Goal: Find specific page/section: Find specific page/section

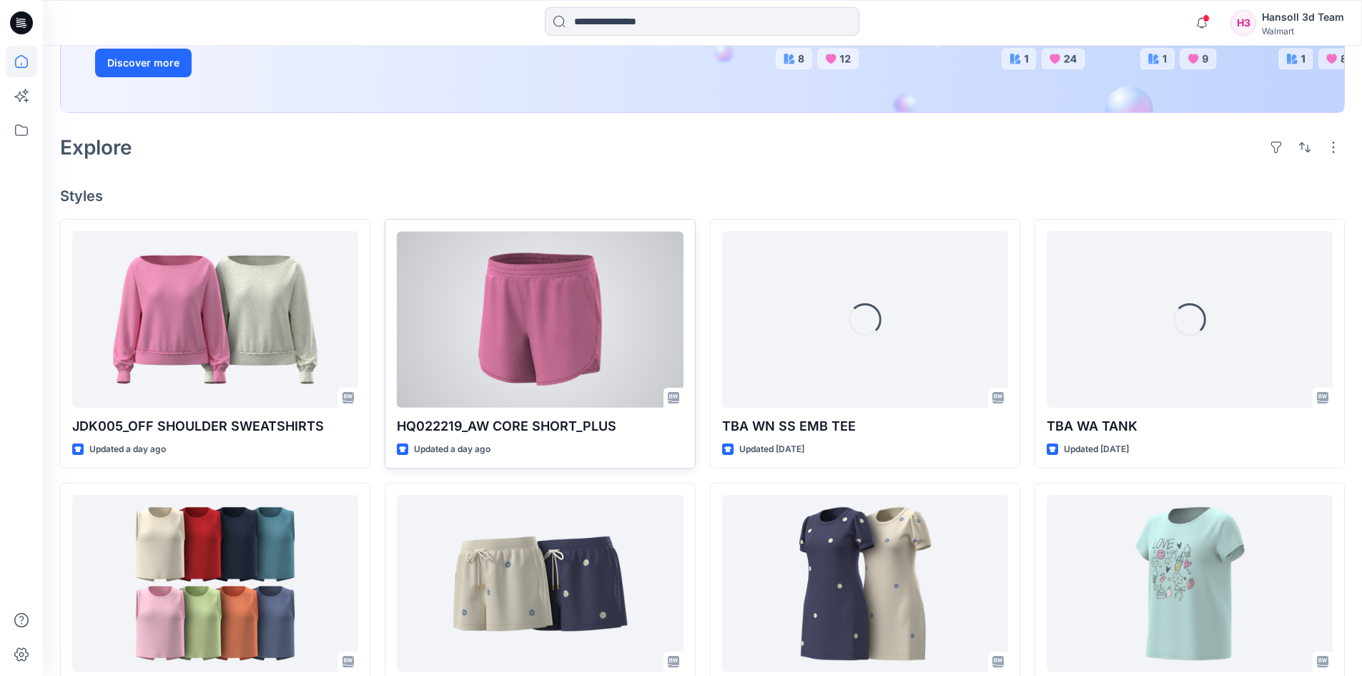
scroll to position [286, 0]
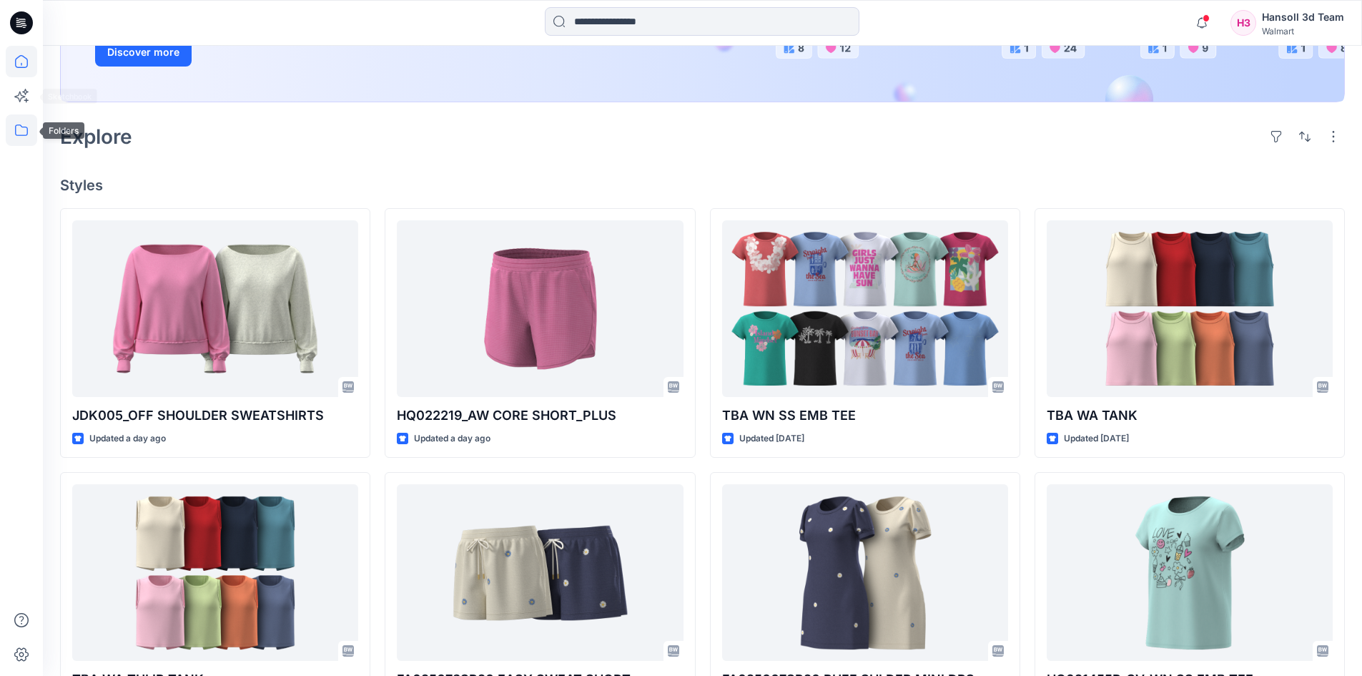
click at [19, 126] on icon at bounding box center [21, 129] width 31 height 31
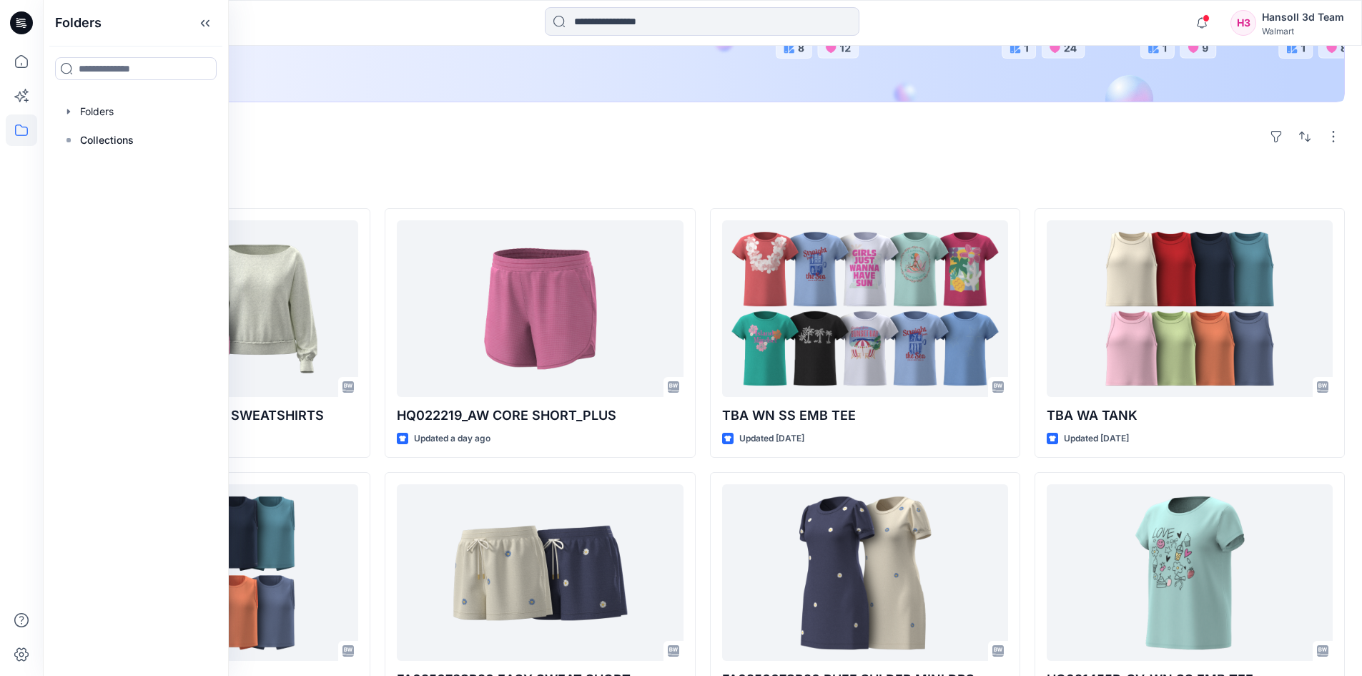
click at [13, 26] on icon at bounding box center [21, 22] width 23 height 23
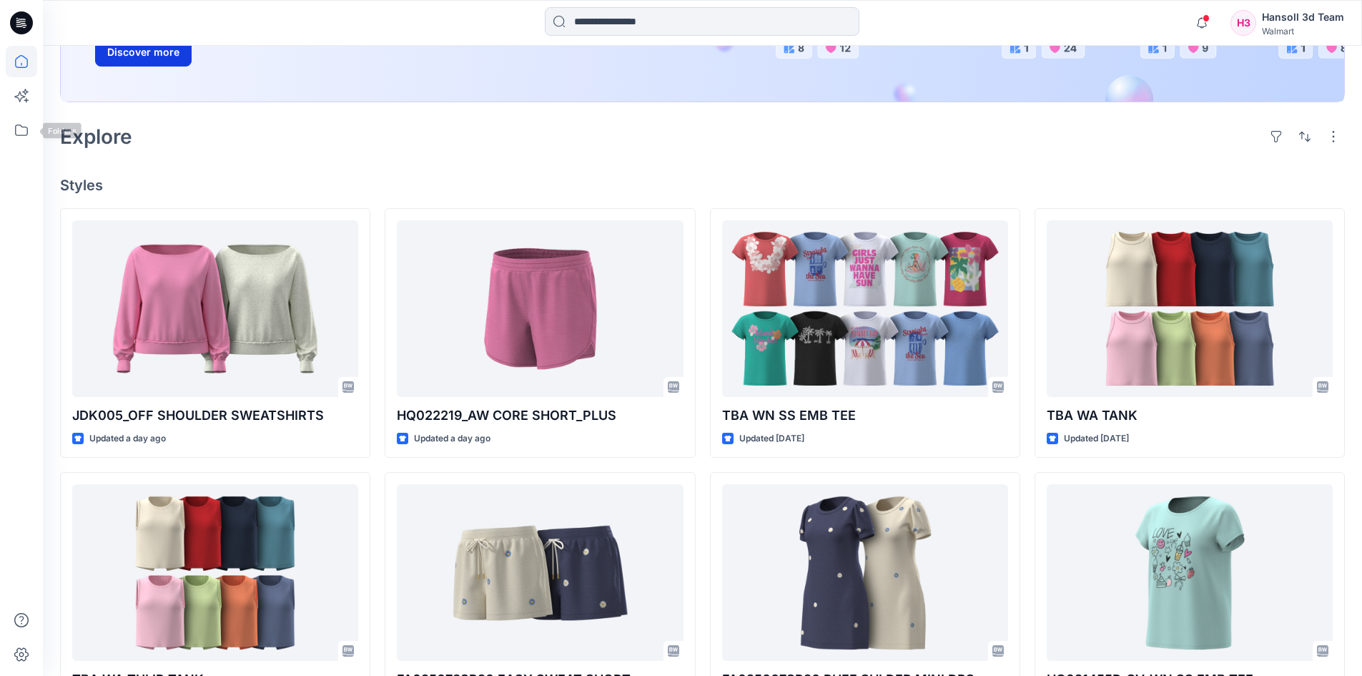
click at [147, 57] on button "Discover more" at bounding box center [143, 52] width 97 height 29
click at [16, 129] on icon at bounding box center [21, 129] width 13 height 11
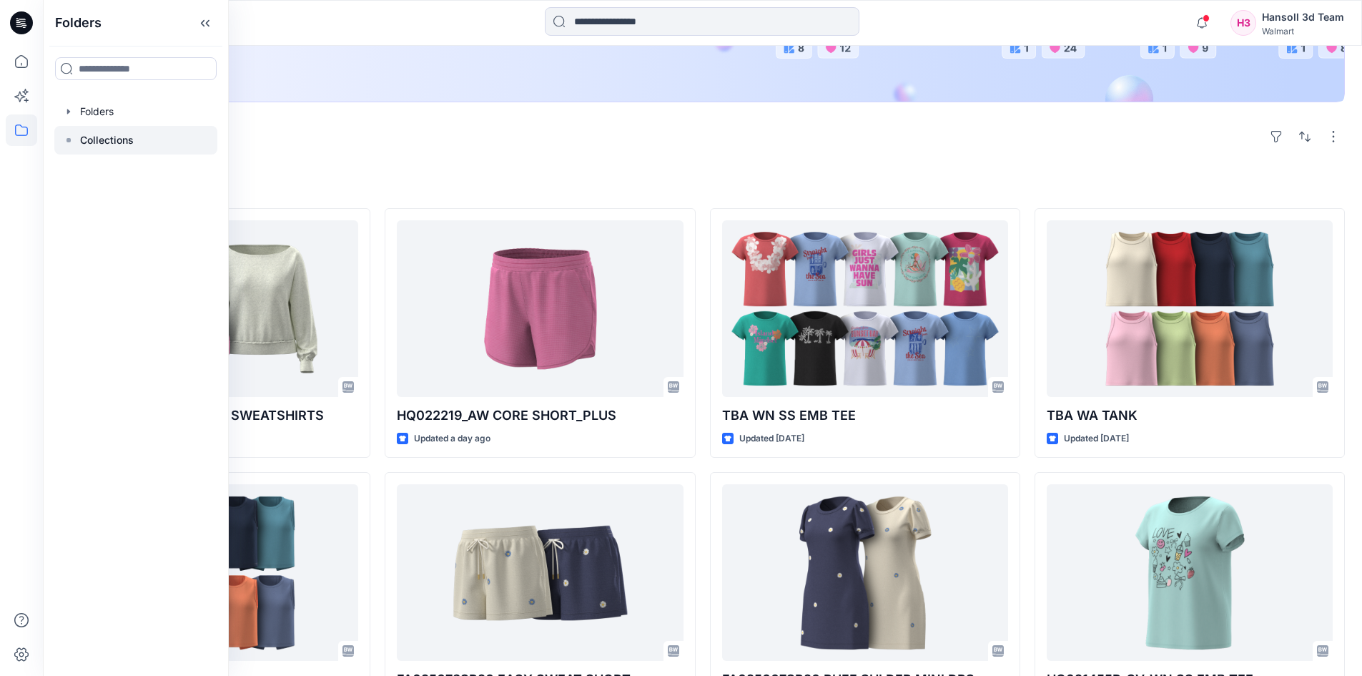
click at [82, 136] on p "Collections" at bounding box center [107, 140] width 54 height 17
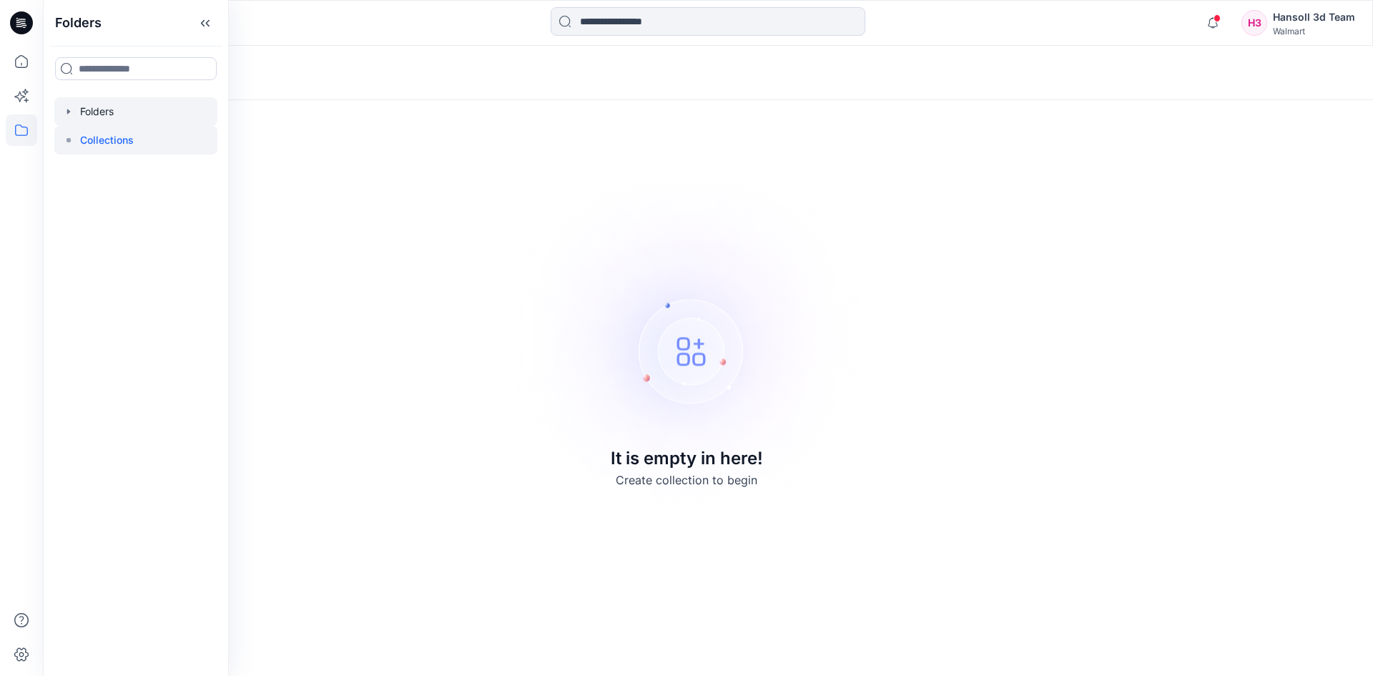
click at [143, 122] on div at bounding box center [135, 111] width 163 height 29
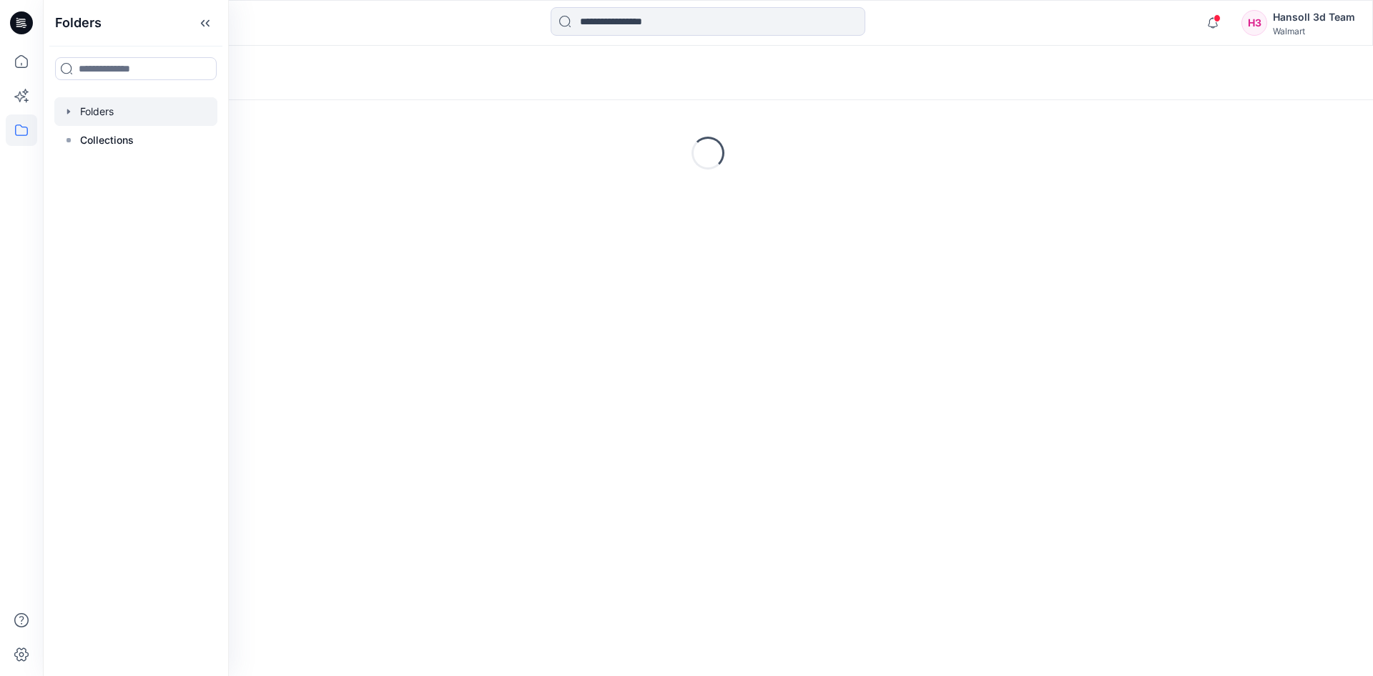
click at [316, 72] on div "Folders" at bounding box center [652, 73] width 1184 height 20
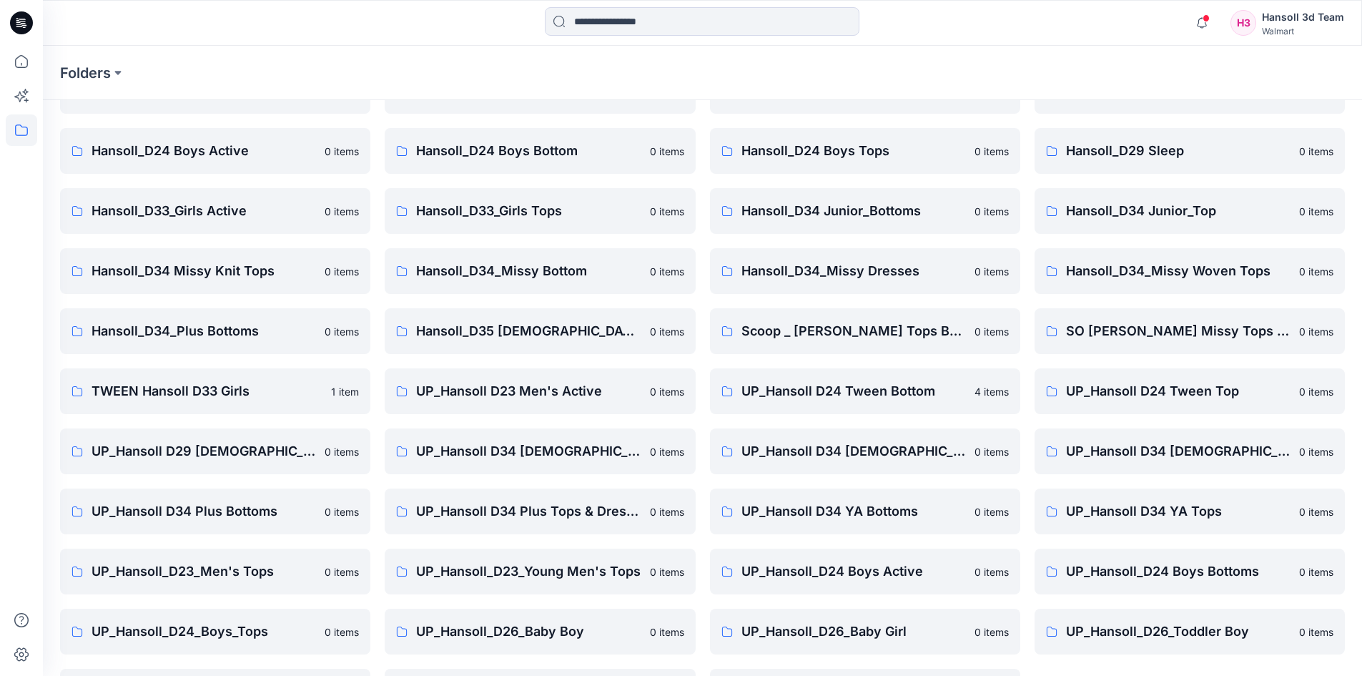
scroll to position [205, 0]
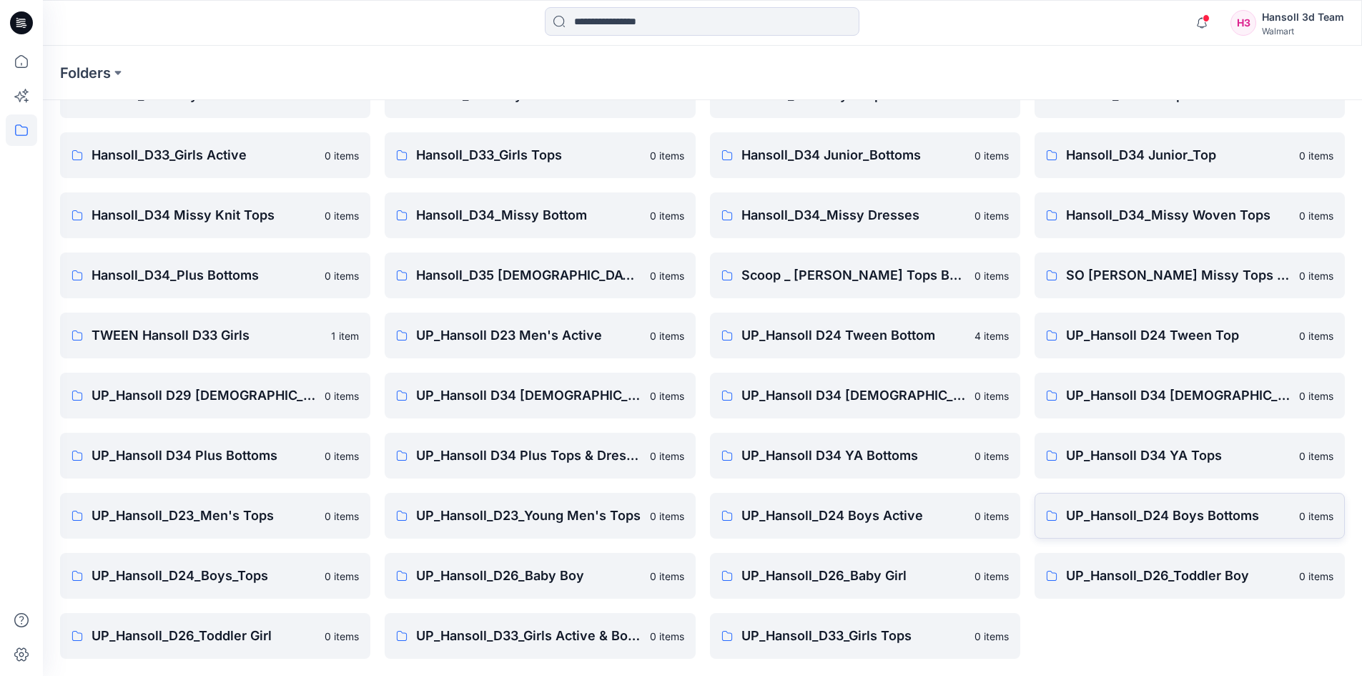
click at [1197, 509] on p "UP_Hansoll_D24 Boys Bottoms" at bounding box center [1178, 515] width 224 height 20
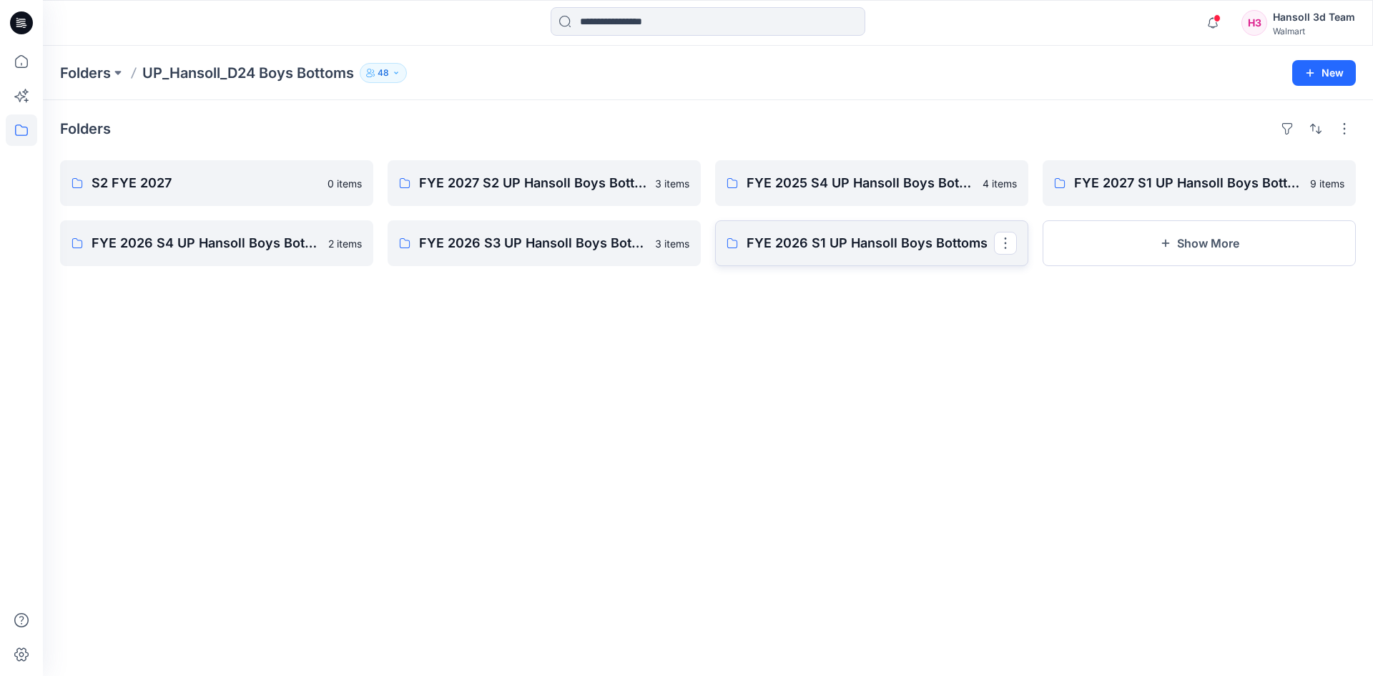
click at [931, 239] on p "FYE 2026 S1 UP Hansoll Boys Bottoms" at bounding box center [869, 243] width 247 height 20
click at [1172, 197] on link "FYE 2027 S1 UP Hansoll Boys Bottoms" at bounding box center [1198, 183] width 313 height 46
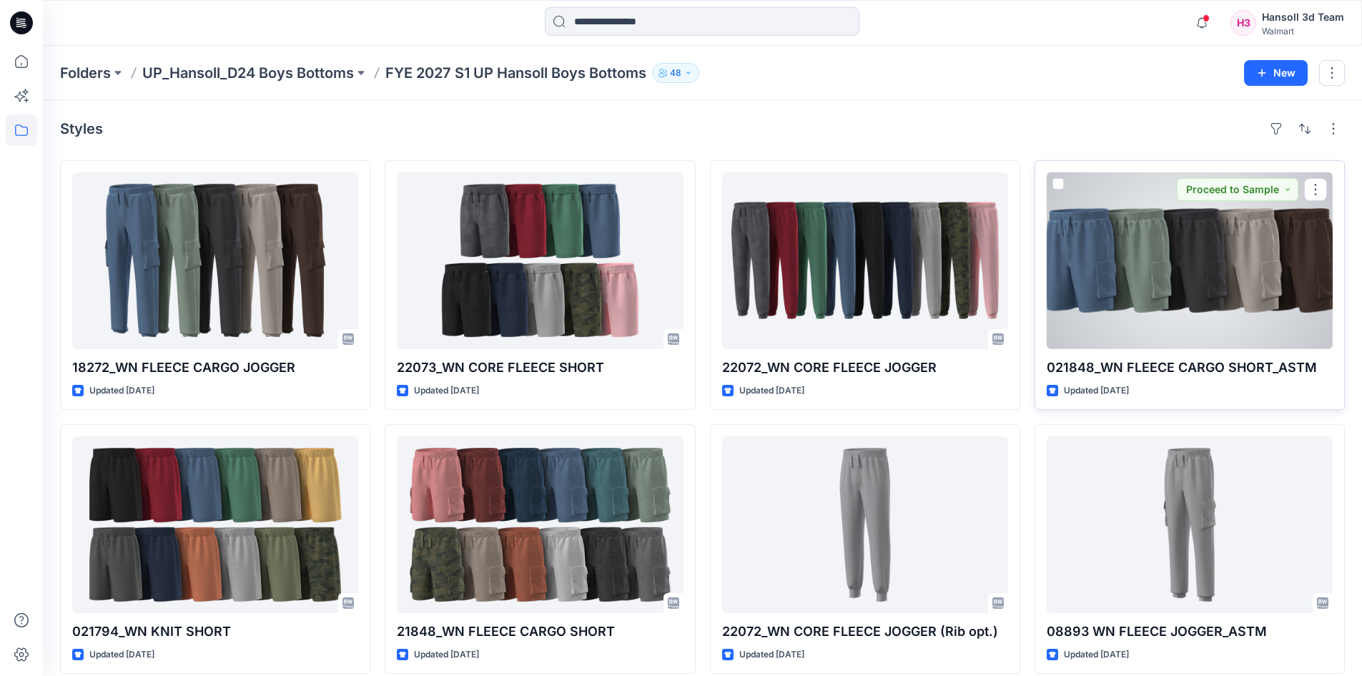
click at [1191, 280] on div at bounding box center [1190, 260] width 286 height 177
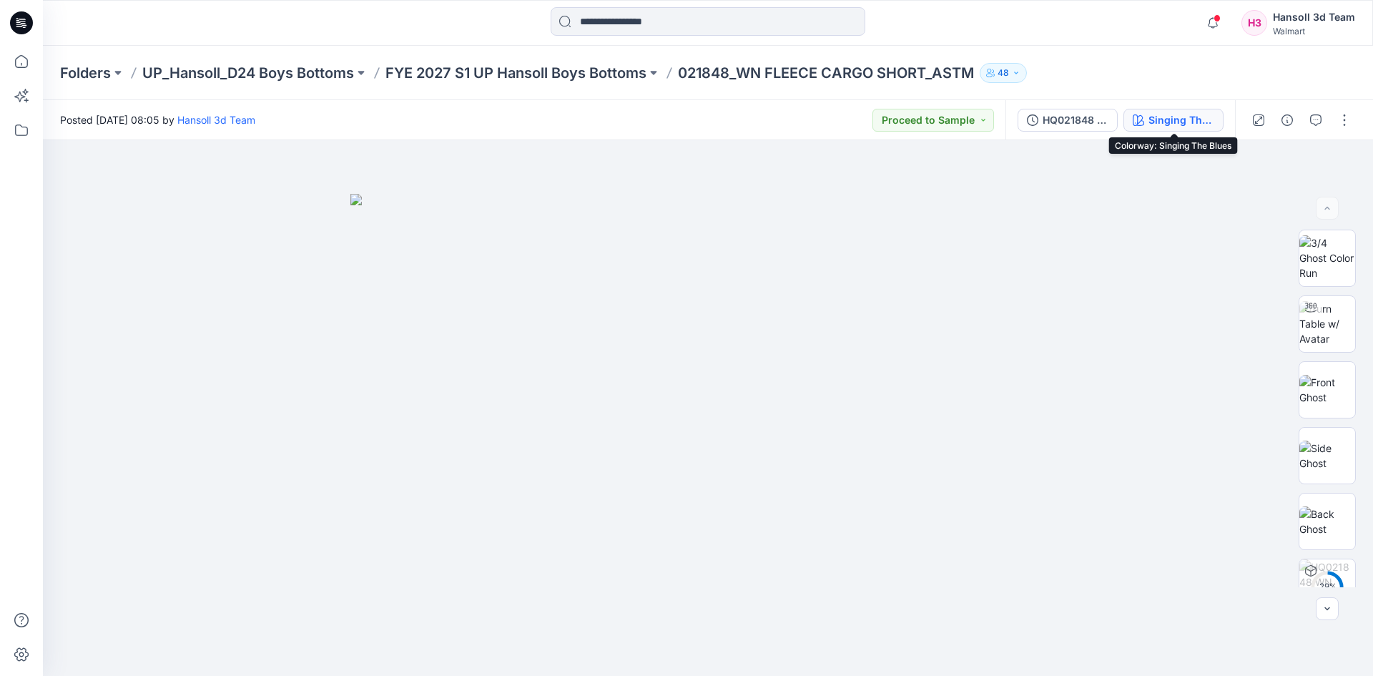
click at [1156, 122] on div "Singing The Blues" at bounding box center [1181, 120] width 66 height 16
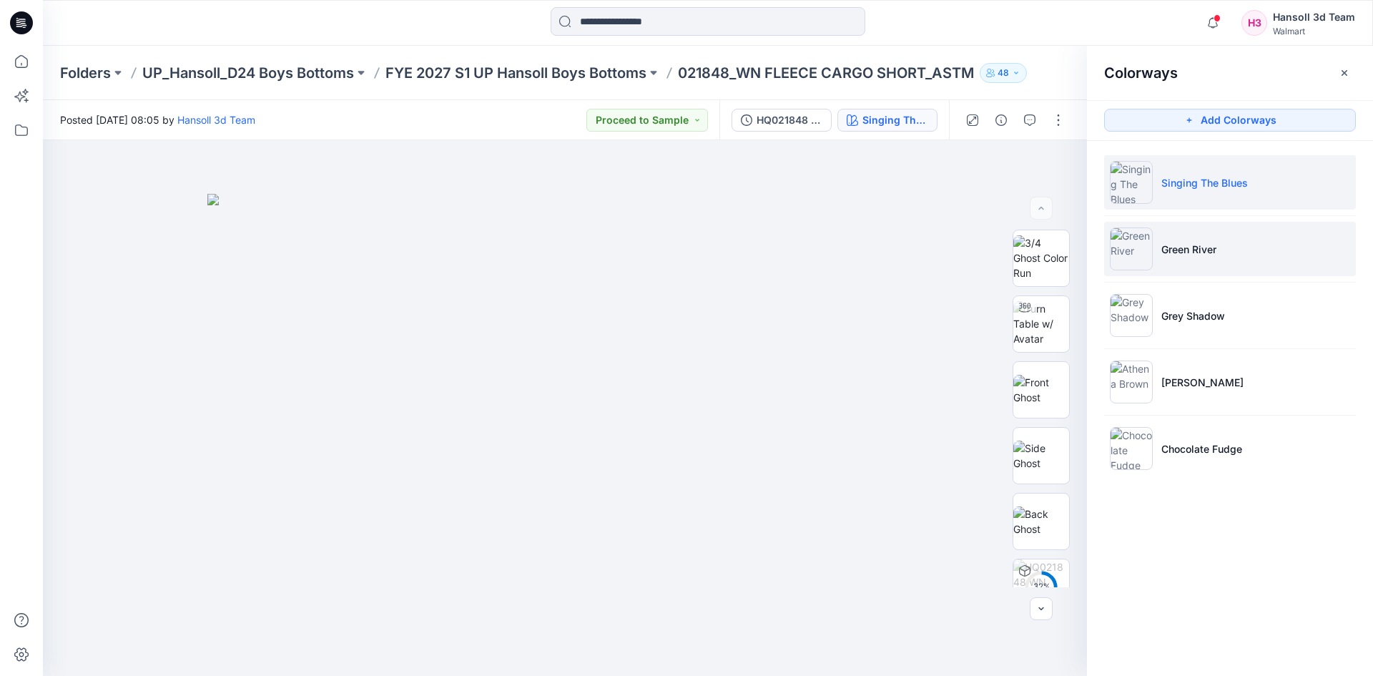
click at [1205, 245] on p "Green River" at bounding box center [1188, 249] width 55 height 15
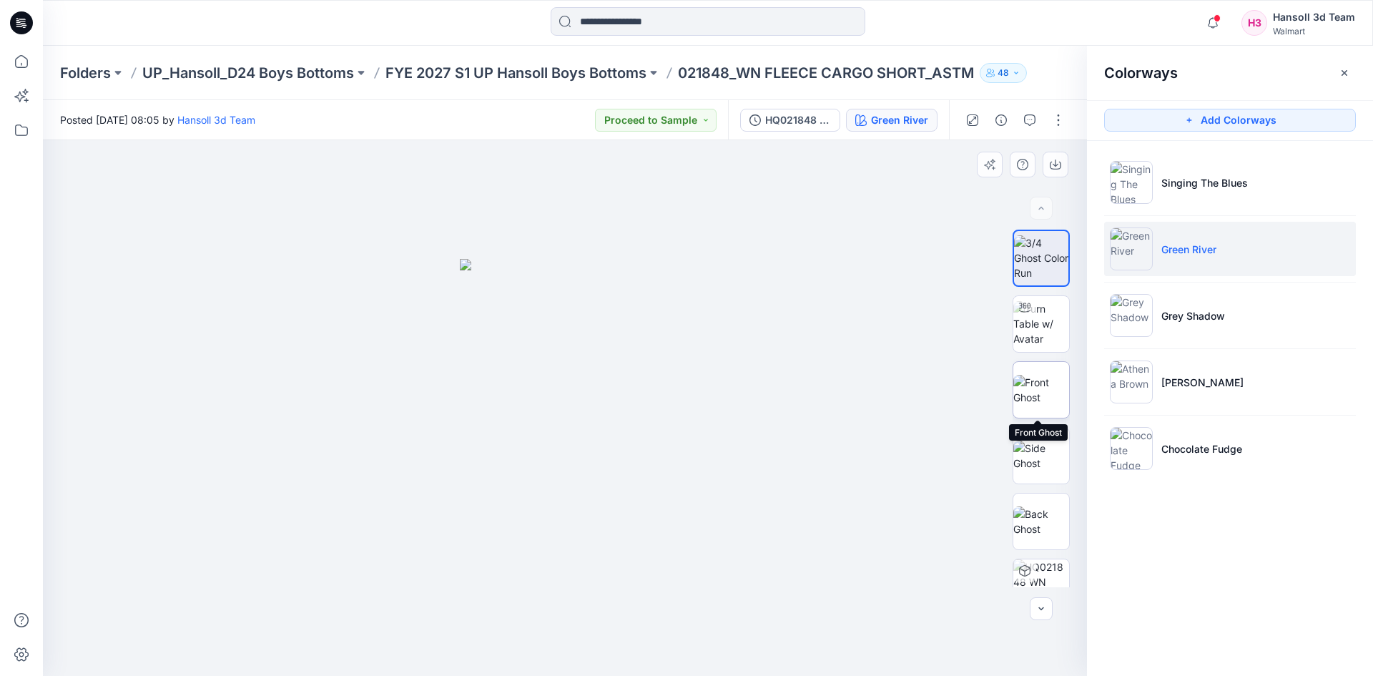
click at [1051, 391] on img at bounding box center [1041, 390] width 56 height 30
click at [1342, 79] on button "button" at bounding box center [1344, 72] width 23 height 23
